Goal: Complete application form

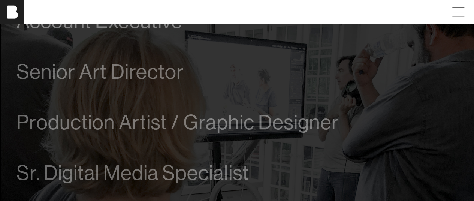
scroll to position [335, 0]
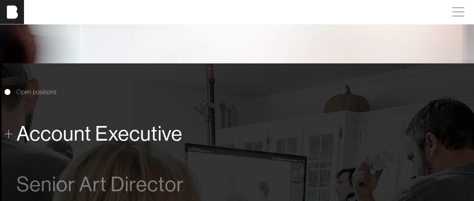
click at [86, 124] on span "Account Executive" at bounding box center [99, 133] width 166 height 23
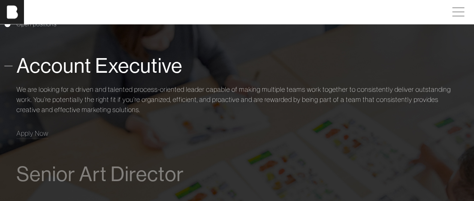
scroll to position [403, 0]
click at [31, 131] on span "Apply Now" at bounding box center [32, 132] width 32 height 9
click at [29, 130] on span "Apply Now" at bounding box center [32, 132] width 32 height 9
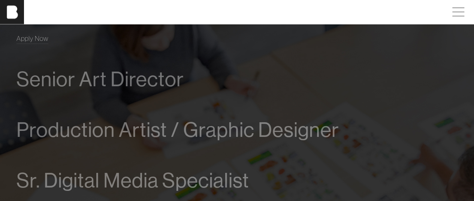
scroll to position [441, 0]
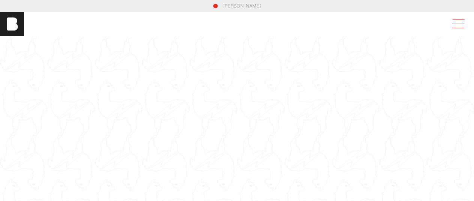
click at [465, 25] on span at bounding box center [456, 23] width 17 height 13
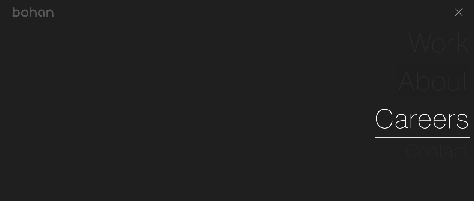
click at [435, 125] on link "Careers" at bounding box center [422, 119] width 94 height 38
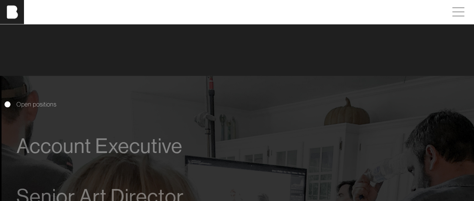
scroll to position [375, 0]
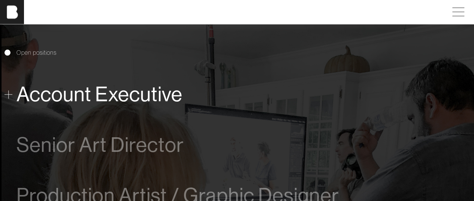
click at [139, 93] on span "Account Executive" at bounding box center [99, 94] width 166 height 23
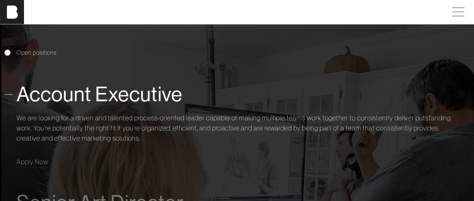
scroll to position [412, 0]
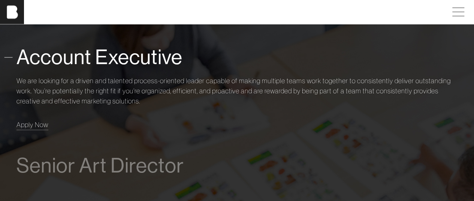
click at [28, 124] on span "Apply Now" at bounding box center [32, 124] width 32 height 9
